Goal: Find specific page/section: Find specific page/section

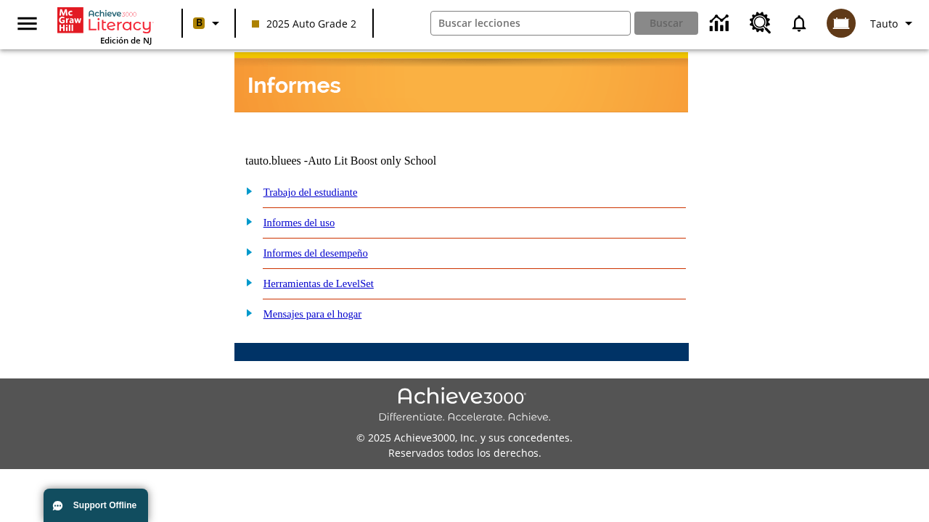
click at [327, 186] on link "Trabajo del estudiante" at bounding box center [310, 192] width 94 height 12
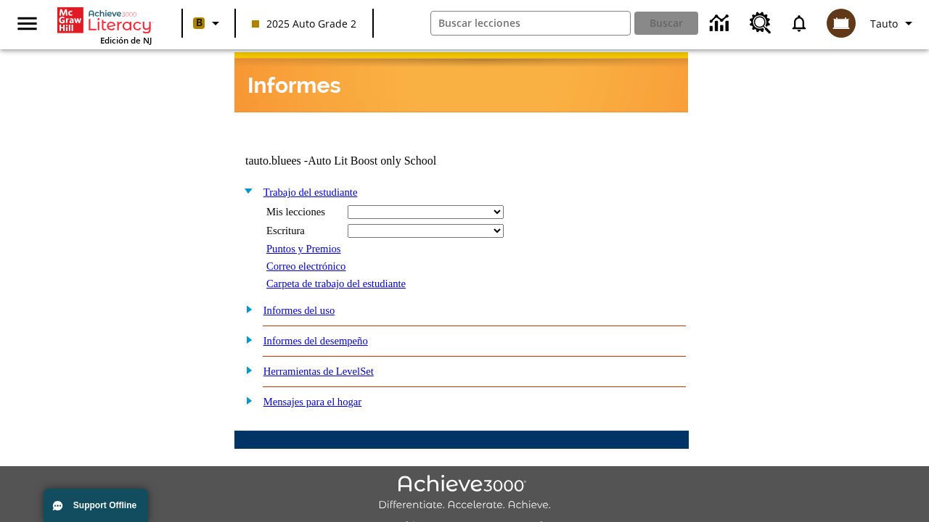
select select "/options/reports/?report_id=24&atype=14&section=2"
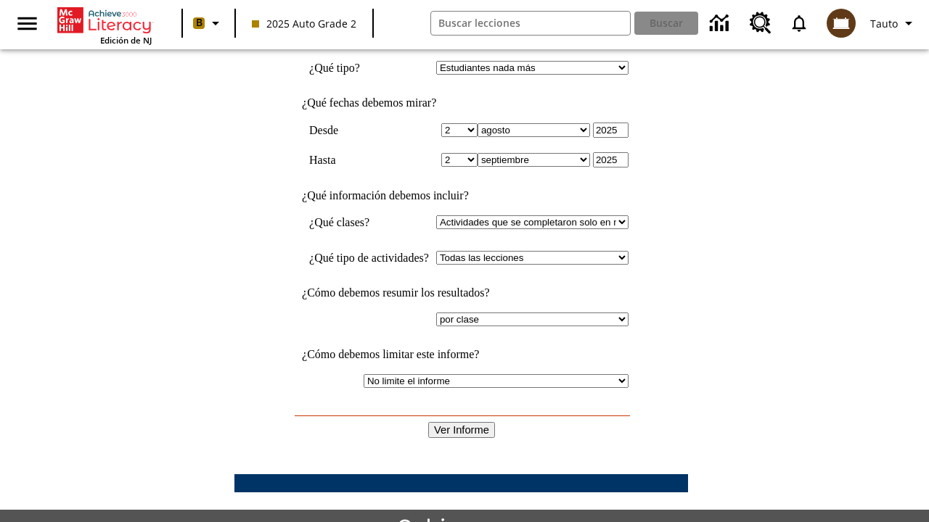
scroll to position [379, 0]
